Goal: Task Accomplishment & Management: Use online tool/utility

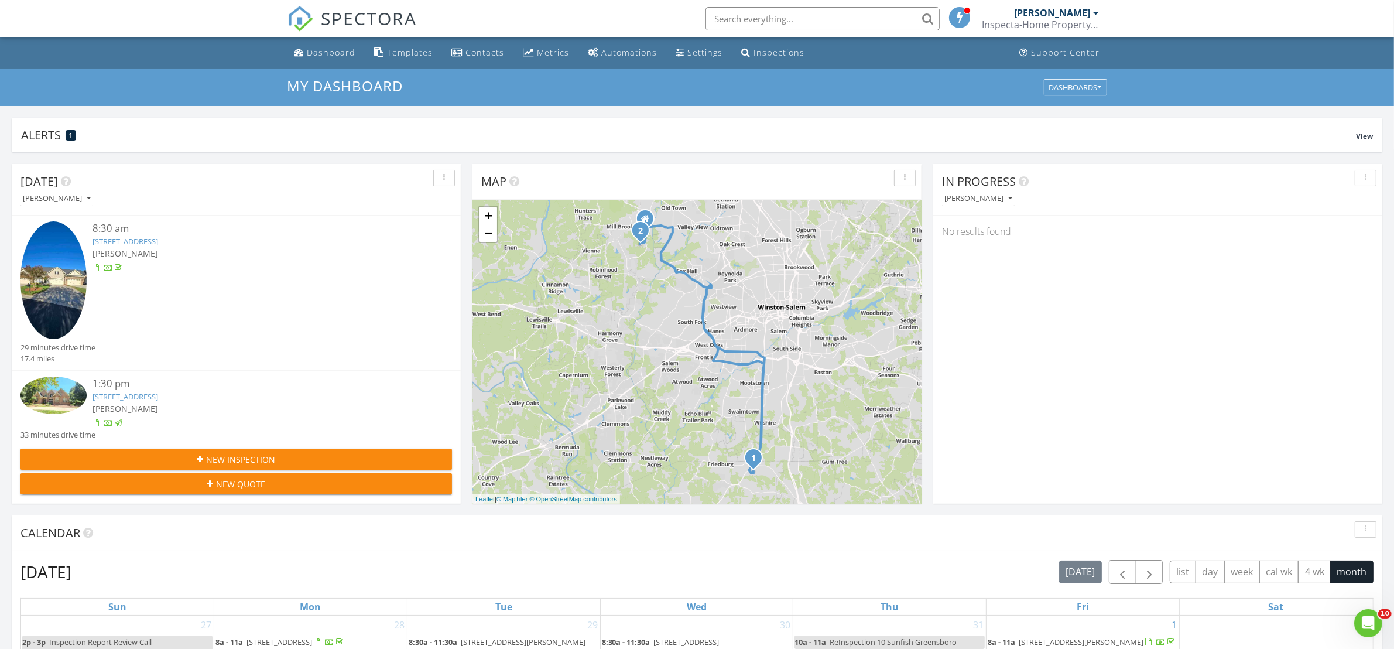
click at [236, 403] on div "[PERSON_NAME]" at bounding box center [255, 408] width 324 height 12
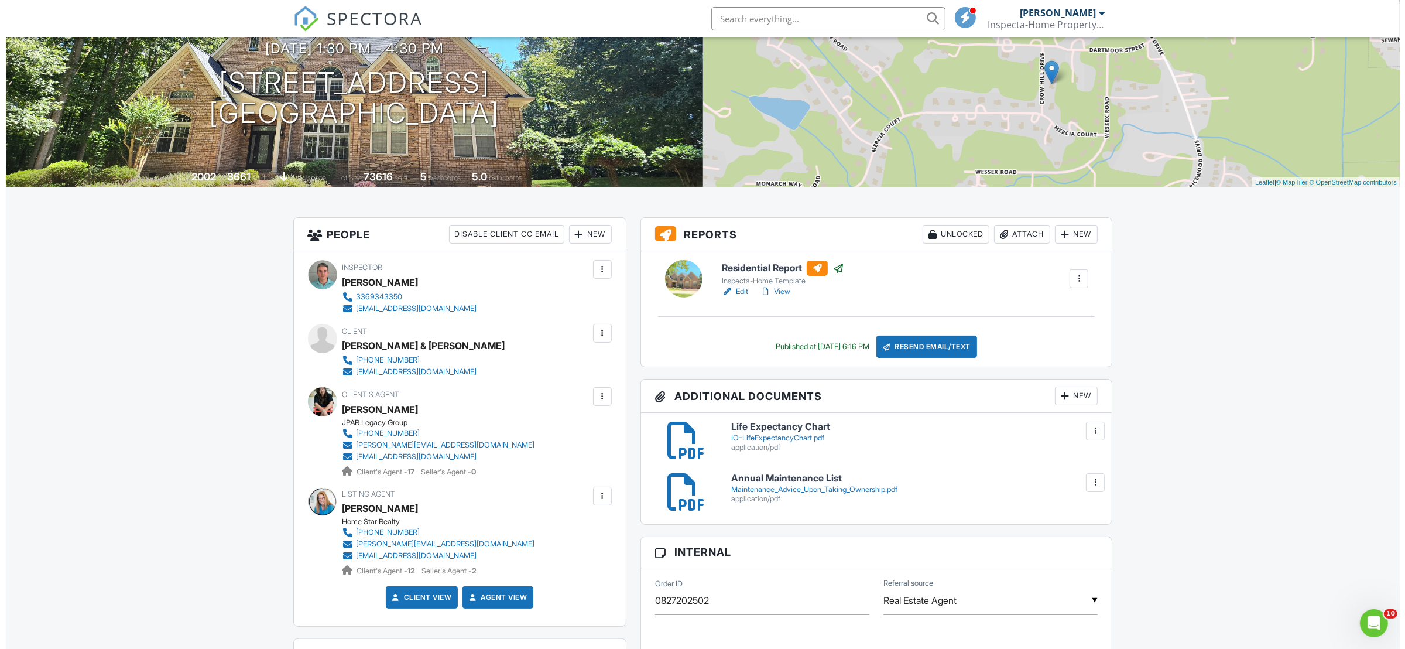
scroll to position [146, 0]
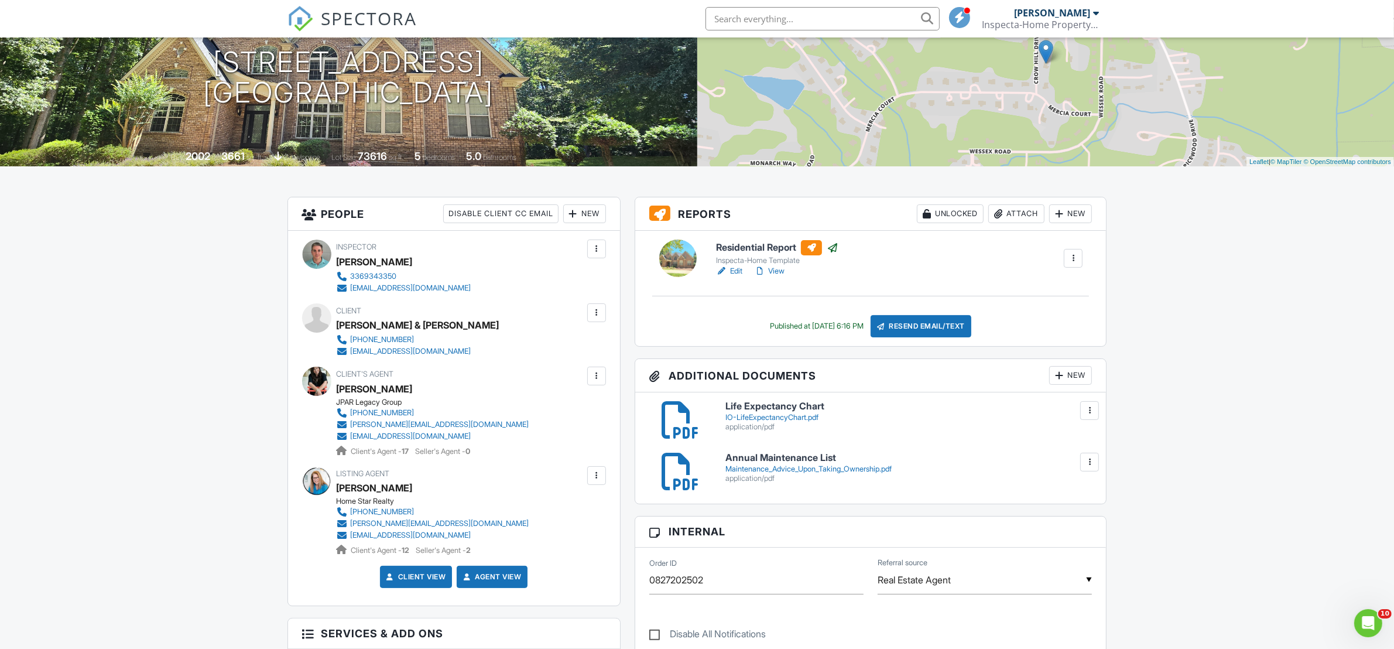
click at [1058, 375] on div at bounding box center [1059, 375] width 12 height 12
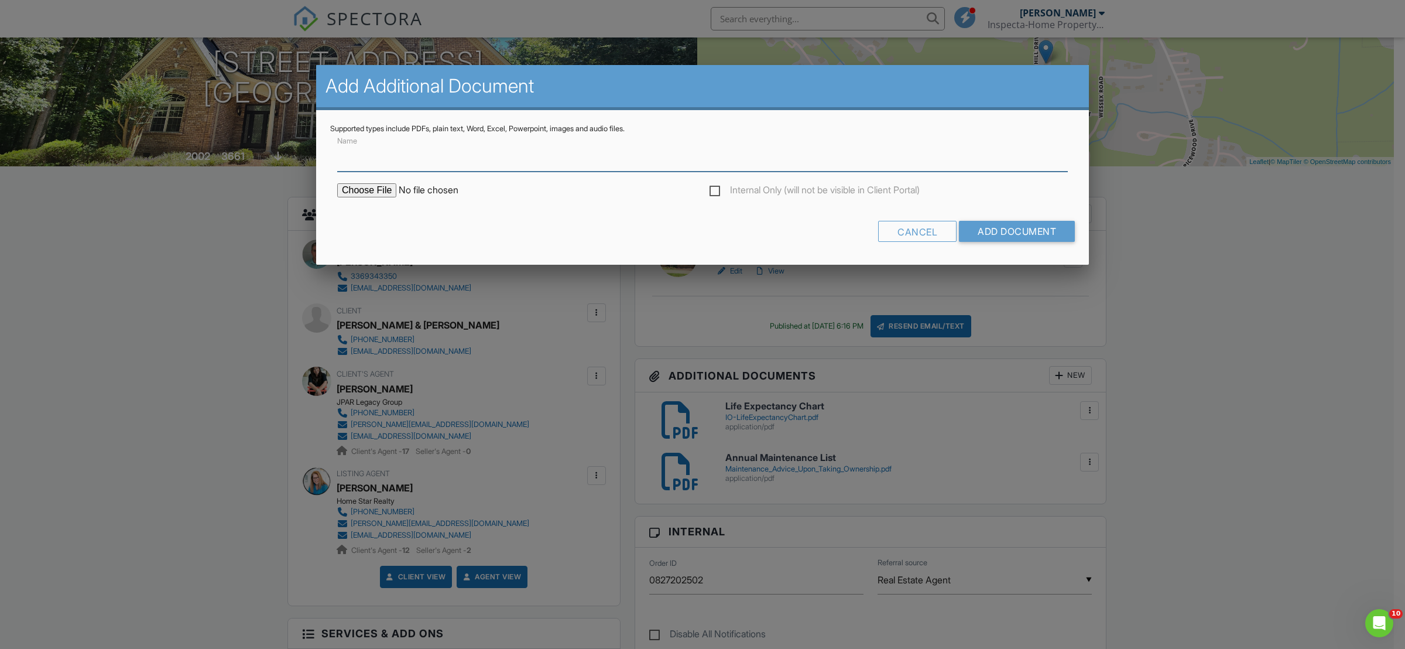
click at [385, 157] on input "Name" at bounding box center [702, 157] width 731 height 29
type input "WDIR Pest Report"
click at [361, 195] on input "file" at bounding box center [436, 190] width 199 height 14
type input "C:\fakepath\[STREET_ADDRESS] WDIR.pdf"
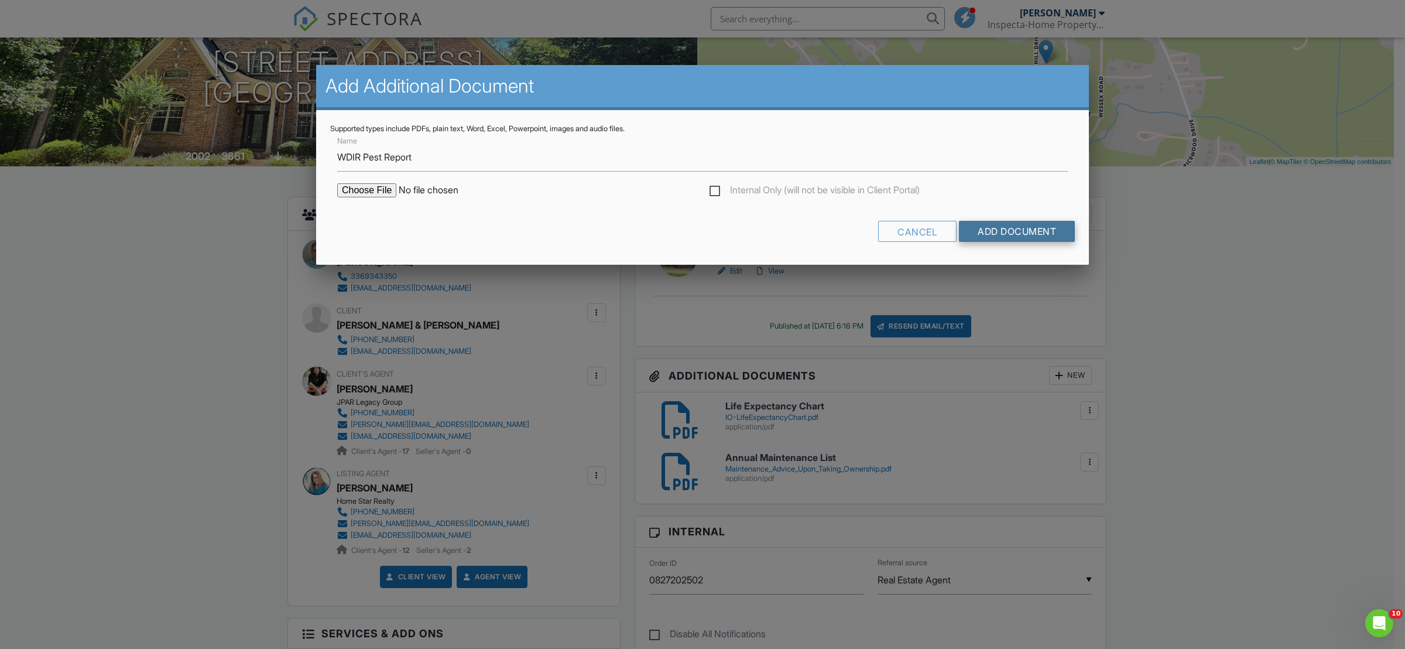
click at [1010, 226] on input "Add Document" at bounding box center [1017, 231] width 116 height 21
